Goal: Task Accomplishment & Management: Use online tool/utility

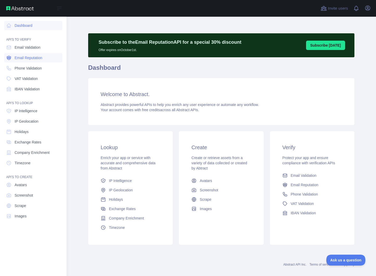
click at [26, 58] on span "Email Reputation" at bounding box center [29, 57] width 28 height 5
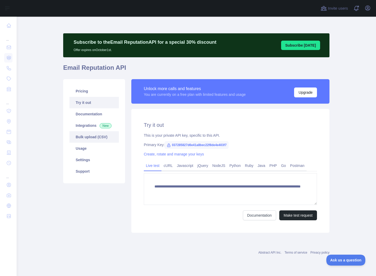
click at [95, 139] on link "Bulk upload (CSV)" at bounding box center [93, 136] width 49 height 11
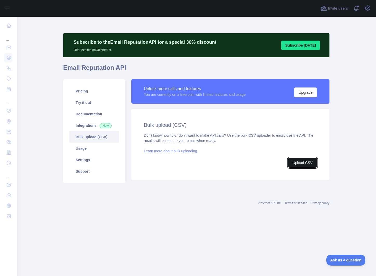
click at [304, 164] on button "Upload CSV" at bounding box center [302, 163] width 29 height 10
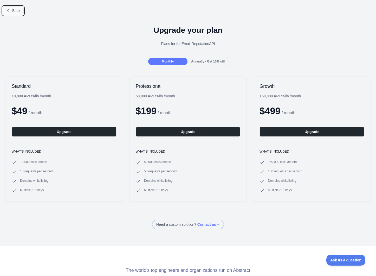
click at [12, 10] on button "Back" at bounding box center [13, 10] width 21 height 9
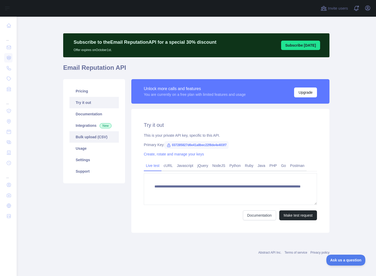
click at [100, 138] on link "Bulk upload (CSV)" at bounding box center [93, 136] width 49 height 11
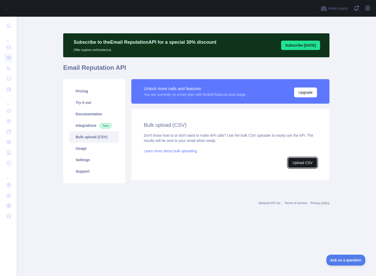
click at [306, 160] on button "Upload CSV" at bounding box center [302, 163] width 29 height 10
